Goal: Task Accomplishment & Management: Use online tool/utility

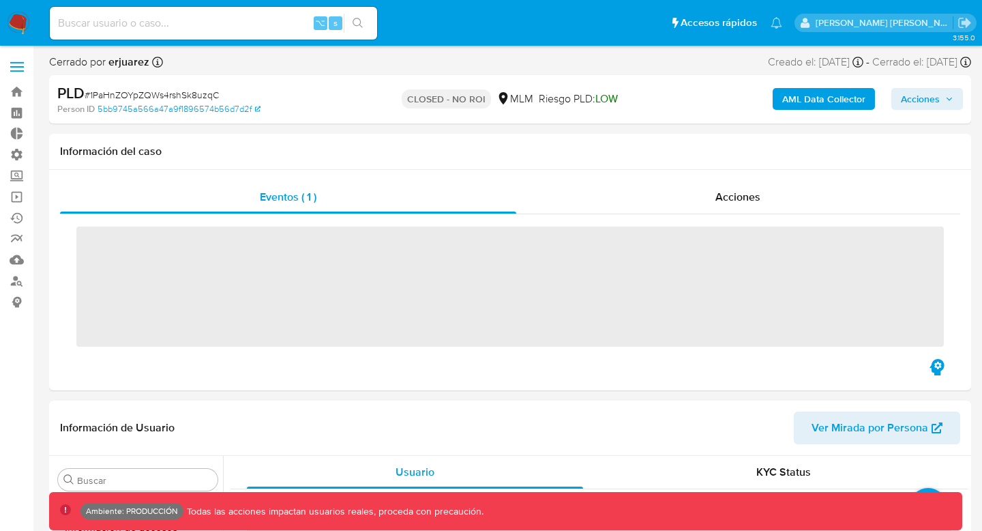
scroll to position [577, 0]
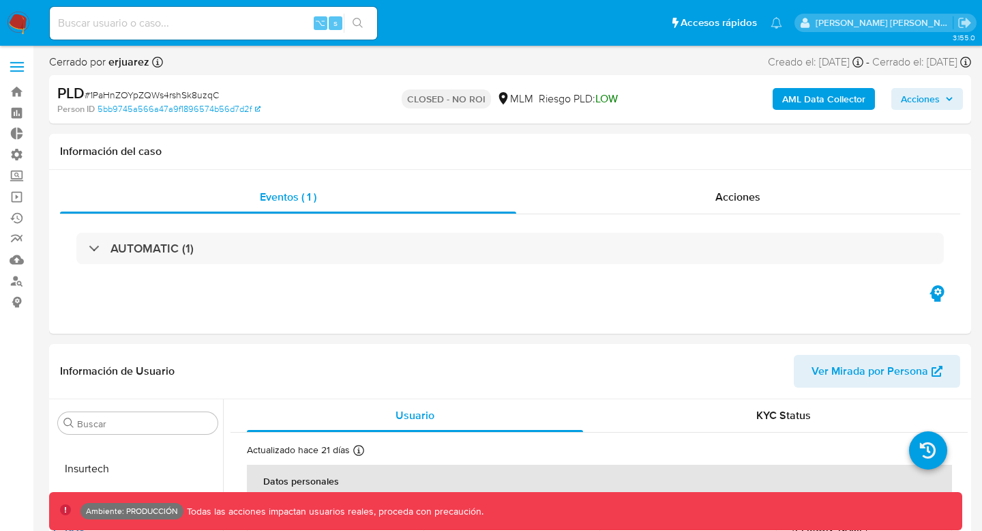
select select "10"
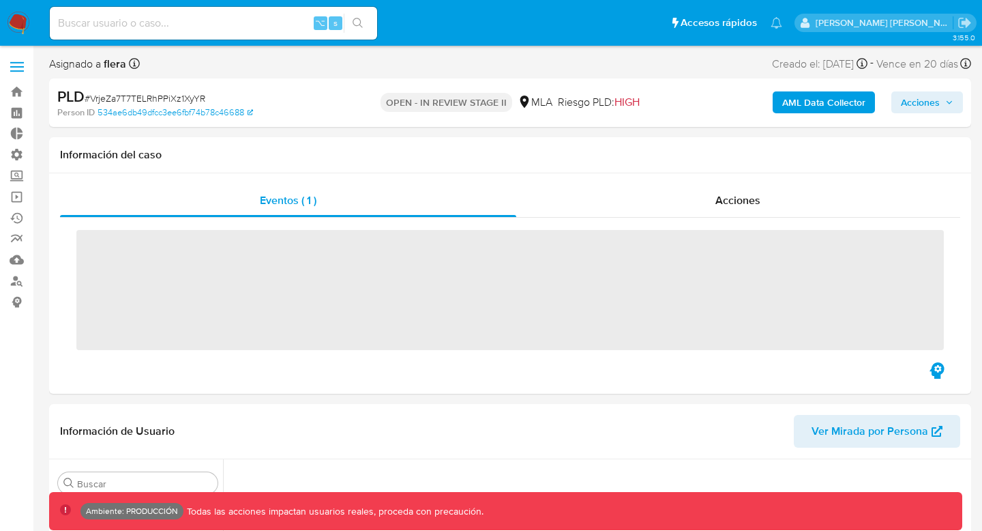
scroll to position [194, 0]
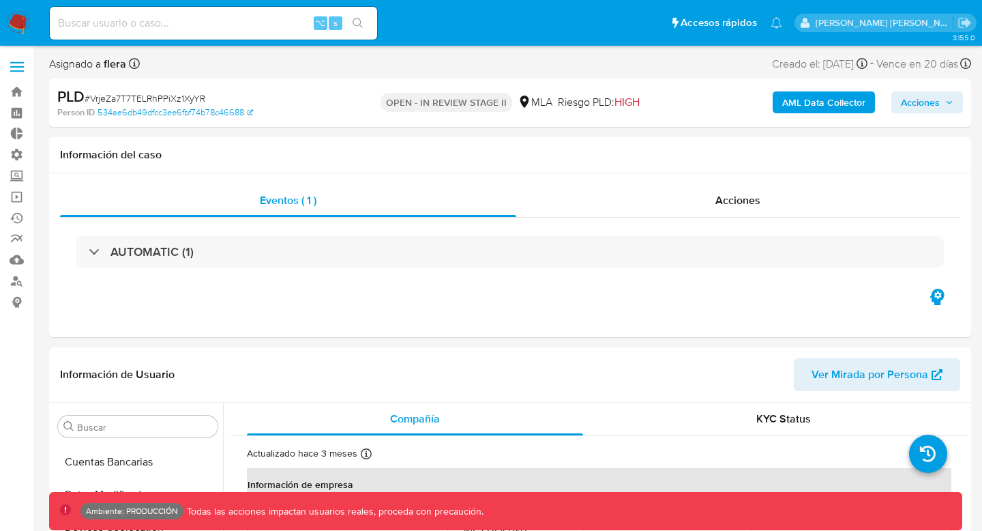
select select "10"
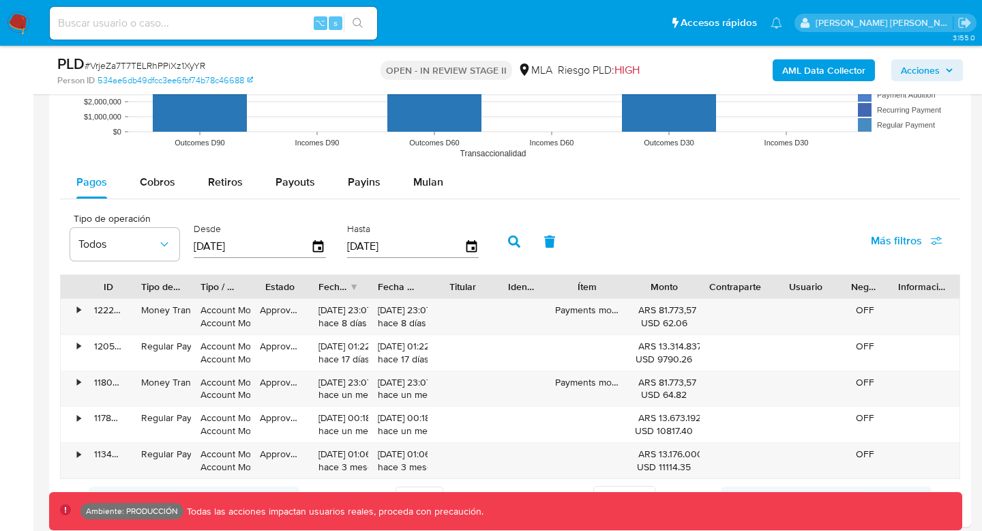
scroll to position [1334, 0]
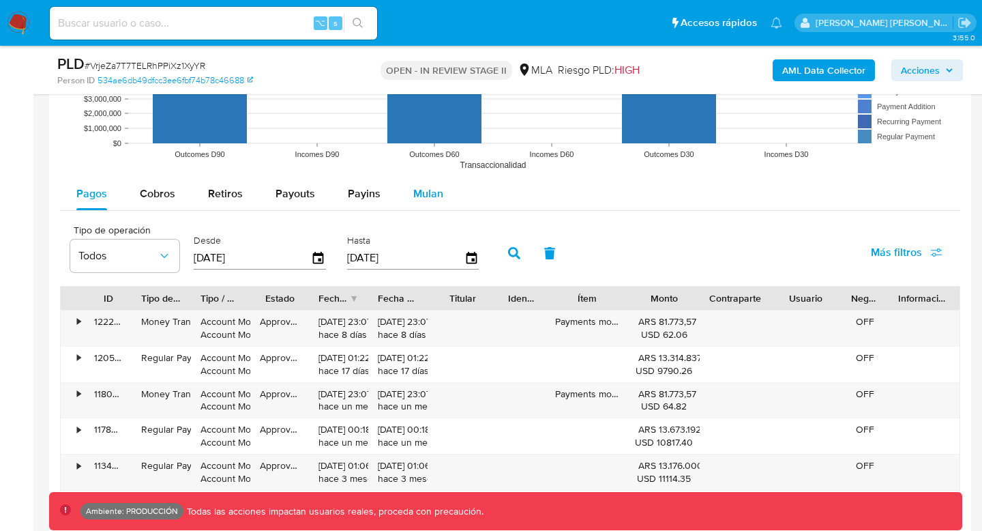
click at [433, 194] on span "Mulan" at bounding box center [428, 194] width 30 height 16
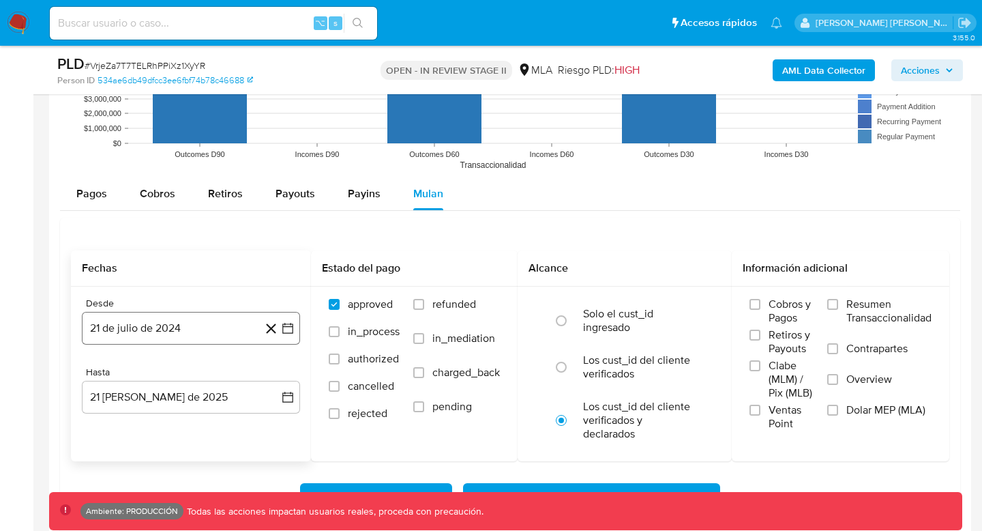
click at [291, 332] on icon "button" at bounding box center [288, 328] width 14 height 14
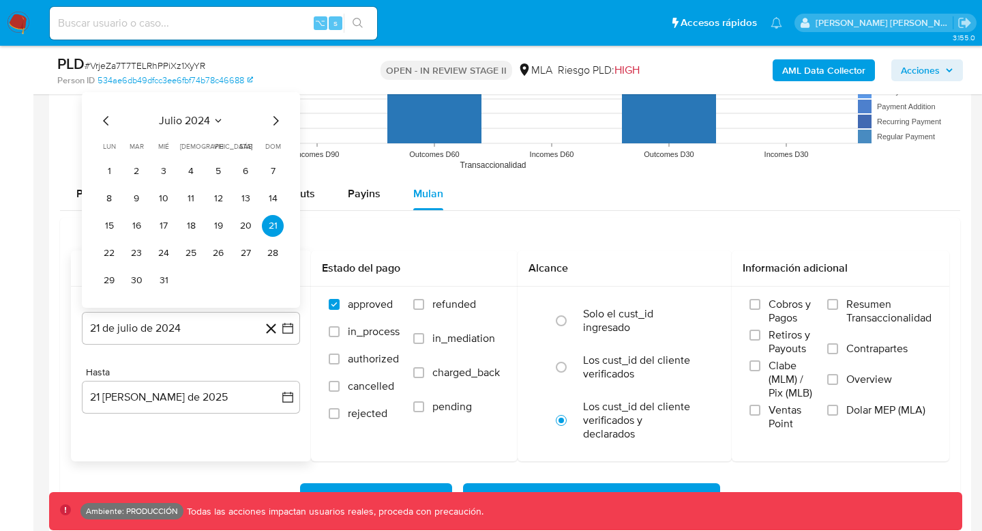
click at [105, 115] on icon "Mes anterior" at bounding box center [106, 121] width 16 height 16
click at [110, 171] on button "1" at bounding box center [109, 171] width 22 height 22
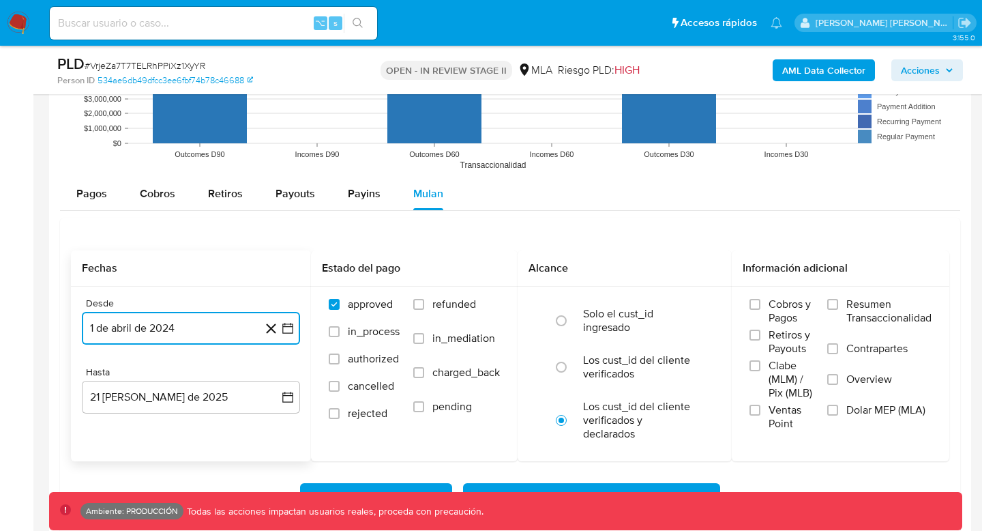
click at [220, 330] on button "1 de abril de 2024" at bounding box center [191, 328] width 218 height 33
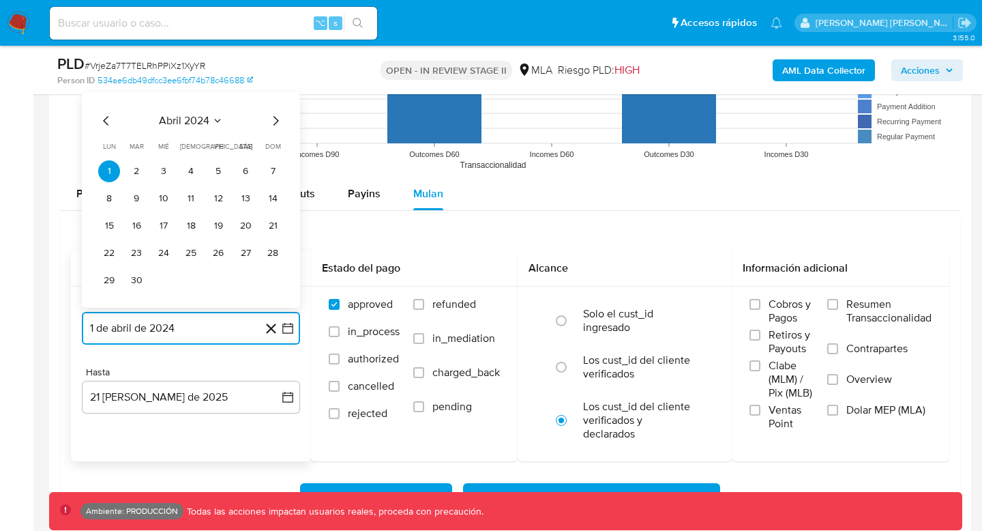
click at [270, 121] on icon "Mes siguiente" at bounding box center [275, 121] width 16 height 16
click at [273, 121] on icon "Mes siguiente" at bounding box center [275, 121] width 16 height 16
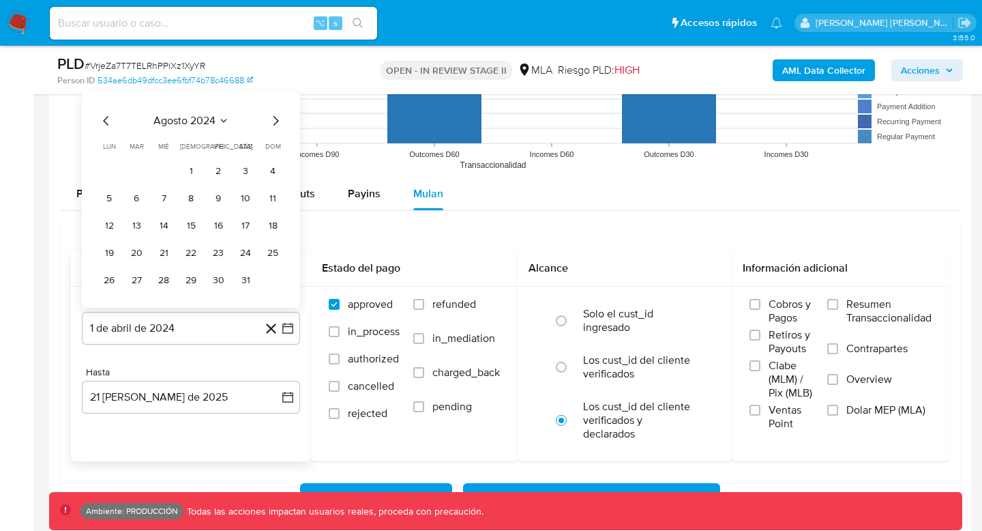
click at [273, 141] on span "dom" at bounding box center [273, 146] width 16 height 10
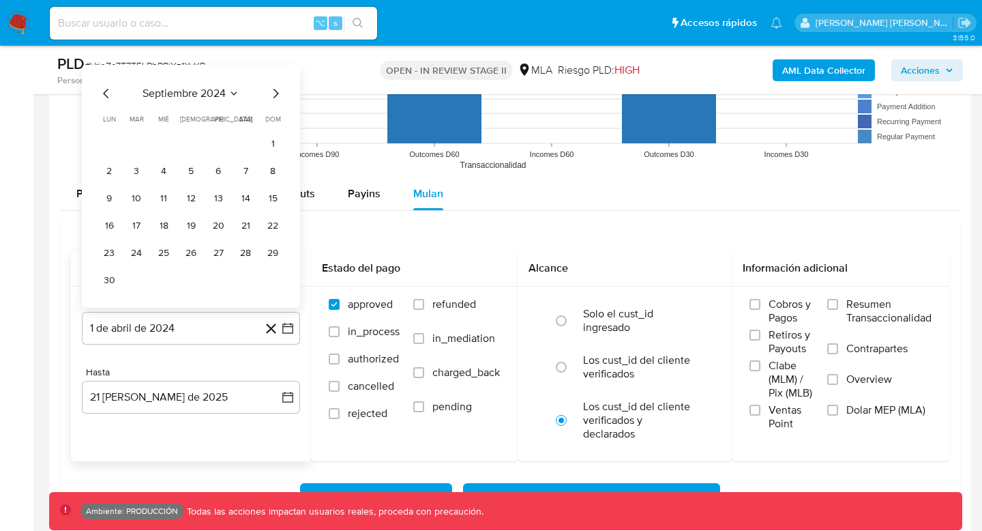
click at [235, 95] on icon "Seleccionar mes y año" at bounding box center [234, 93] width 11 height 11
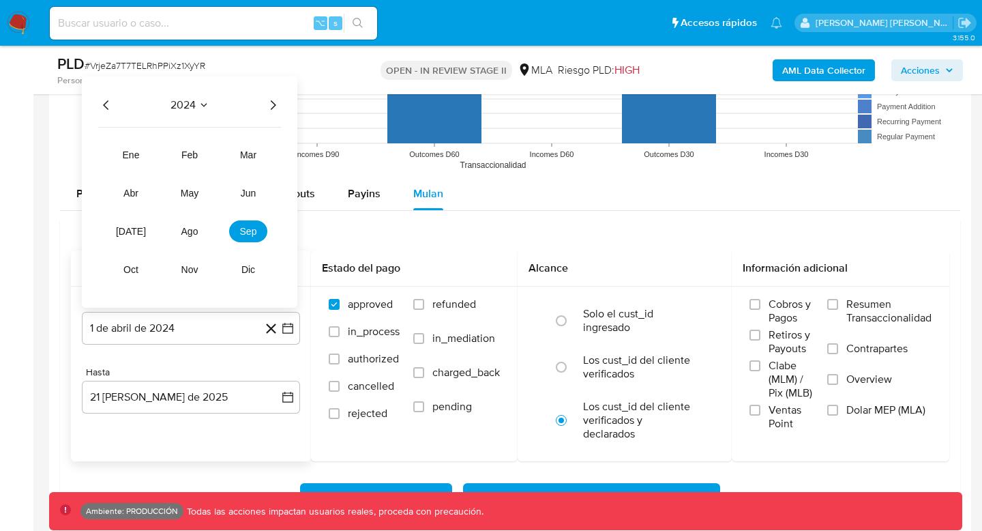
click at [271, 108] on icon "Año siguiente" at bounding box center [273, 105] width 16 height 16
click at [130, 195] on span "abr" at bounding box center [130, 193] width 15 height 11
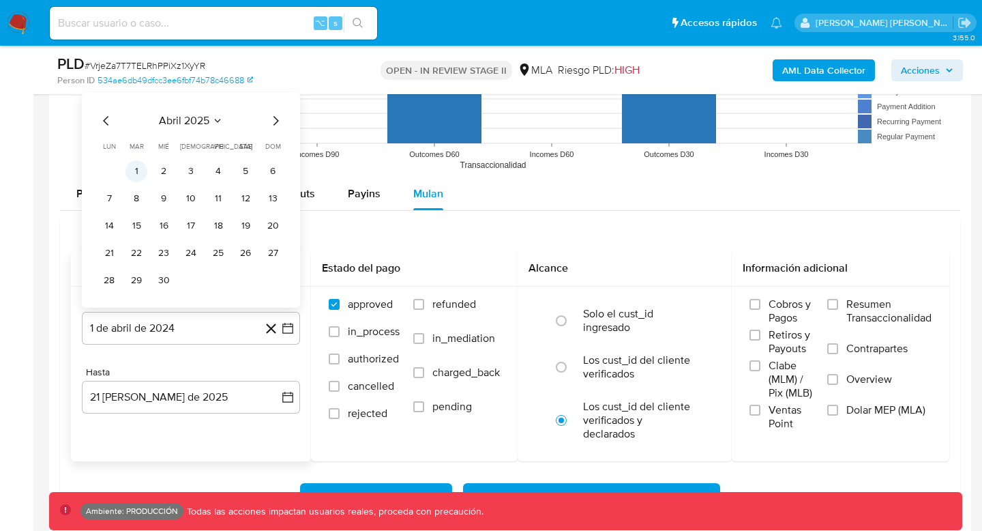
click at [130, 171] on button "1" at bounding box center [137, 171] width 22 height 22
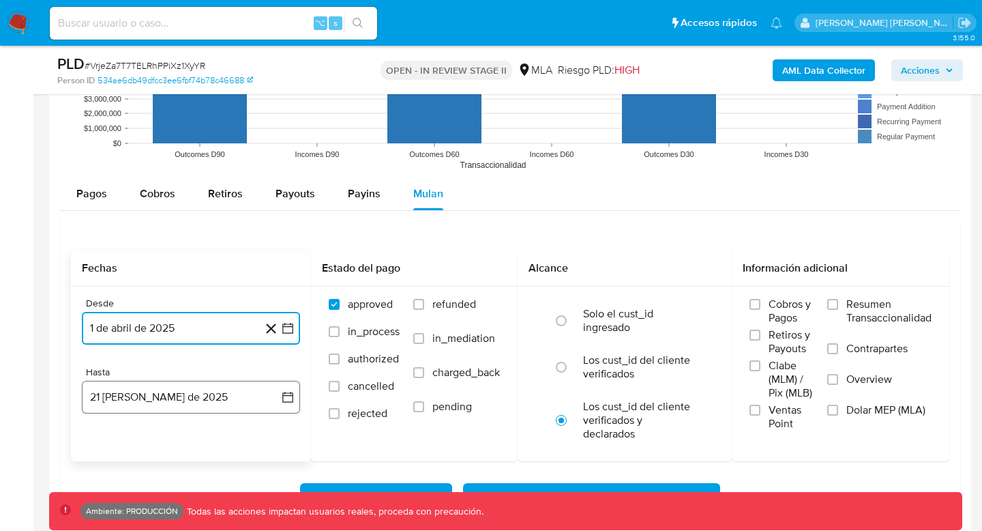
click at [209, 401] on button "21 [PERSON_NAME] de 2025" at bounding box center [191, 397] width 218 height 33
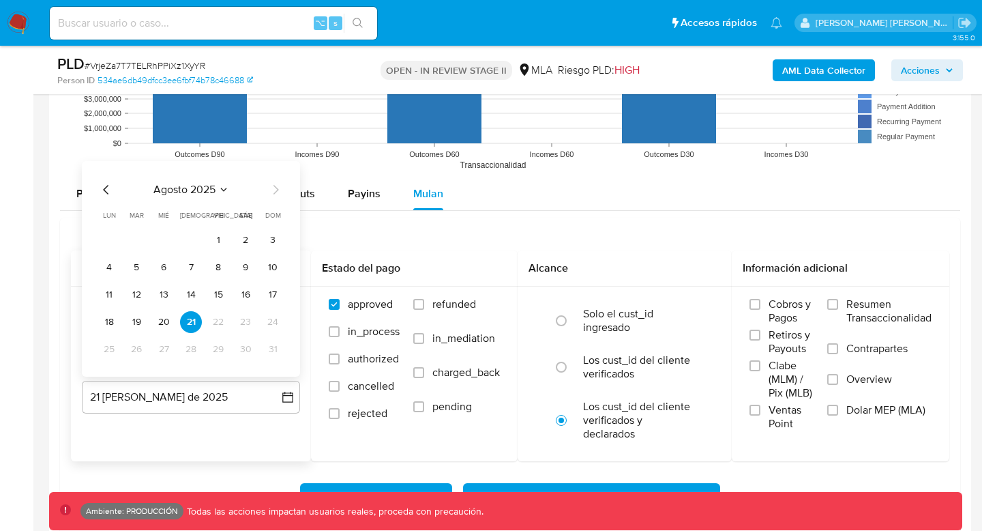
click at [104, 184] on icon "Mes anterior" at bounding box center [106, 189] width 16 height 16
click at [196, 353] on button "31" at bounding box center [191, 349] width 22 height 22
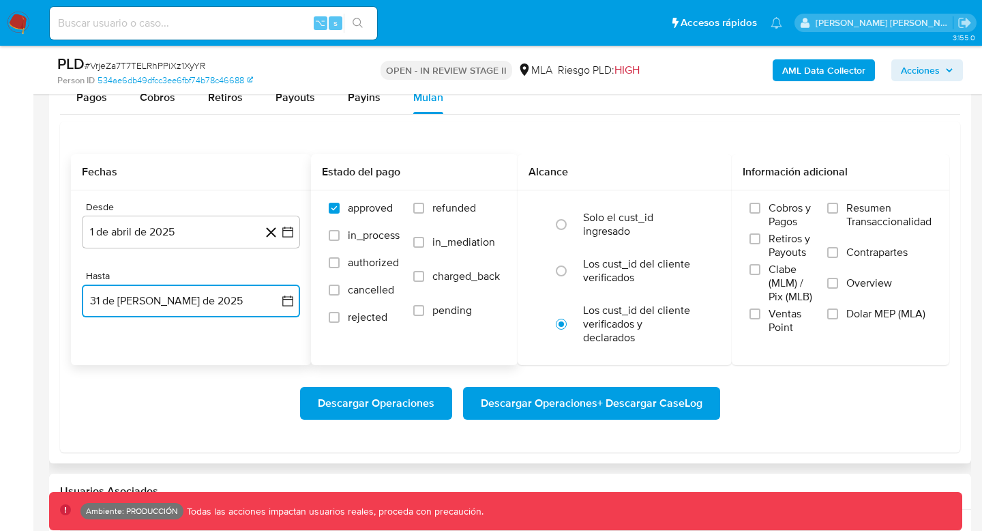
scroll to position [1520, 0]
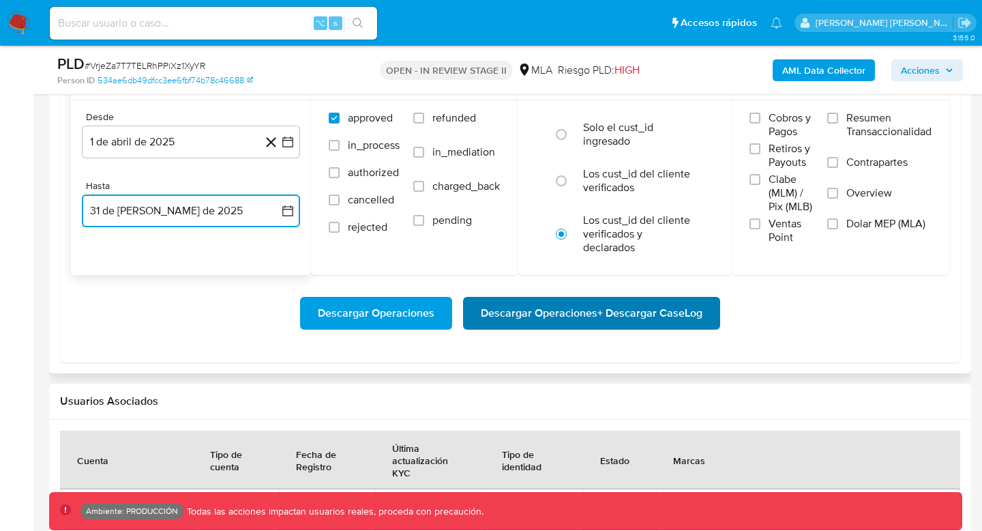
click at [582, 311] on span "Descargar Operaciones + Descargar CaseLog" at bounding box center [592, 313] width 222 height 30
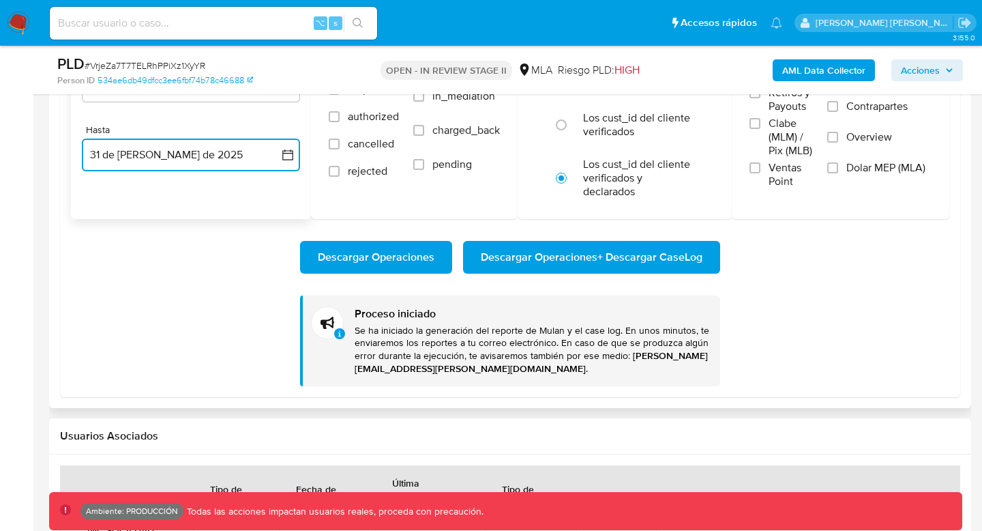
scroll to position [1596, 0]
